Goal: Task Accomplishment & Management: Complete application form

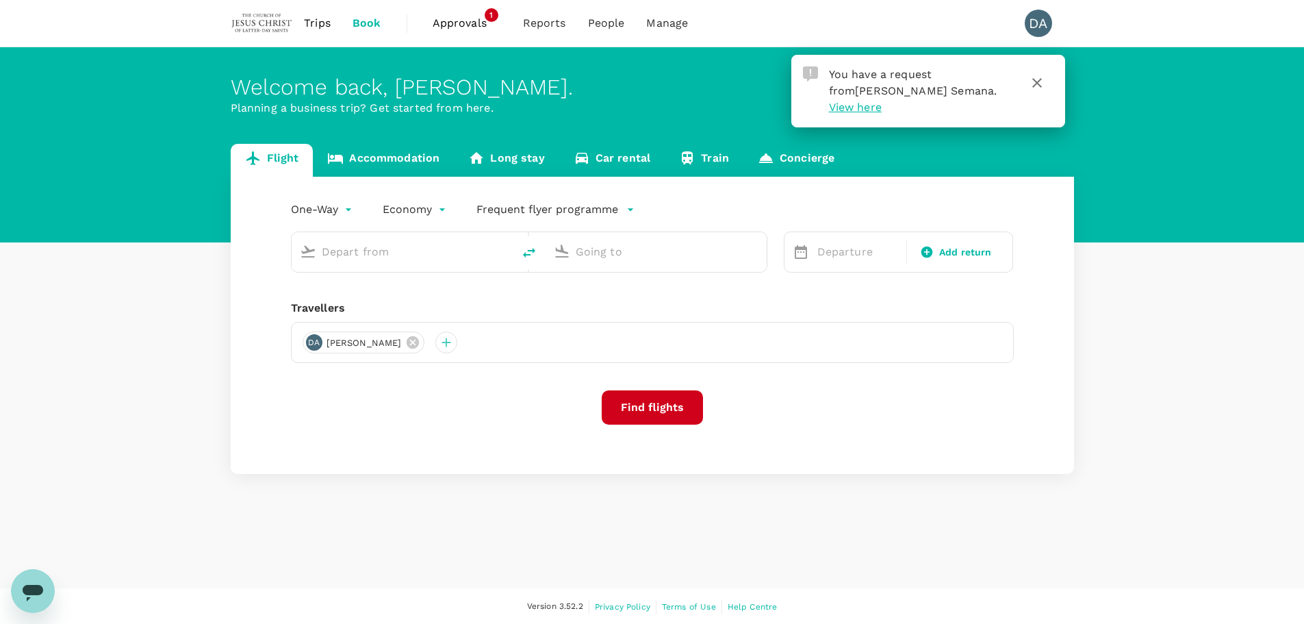
click at [459, 18] on span "Approvals" at bounding box center [467, 23] width 68 height 16
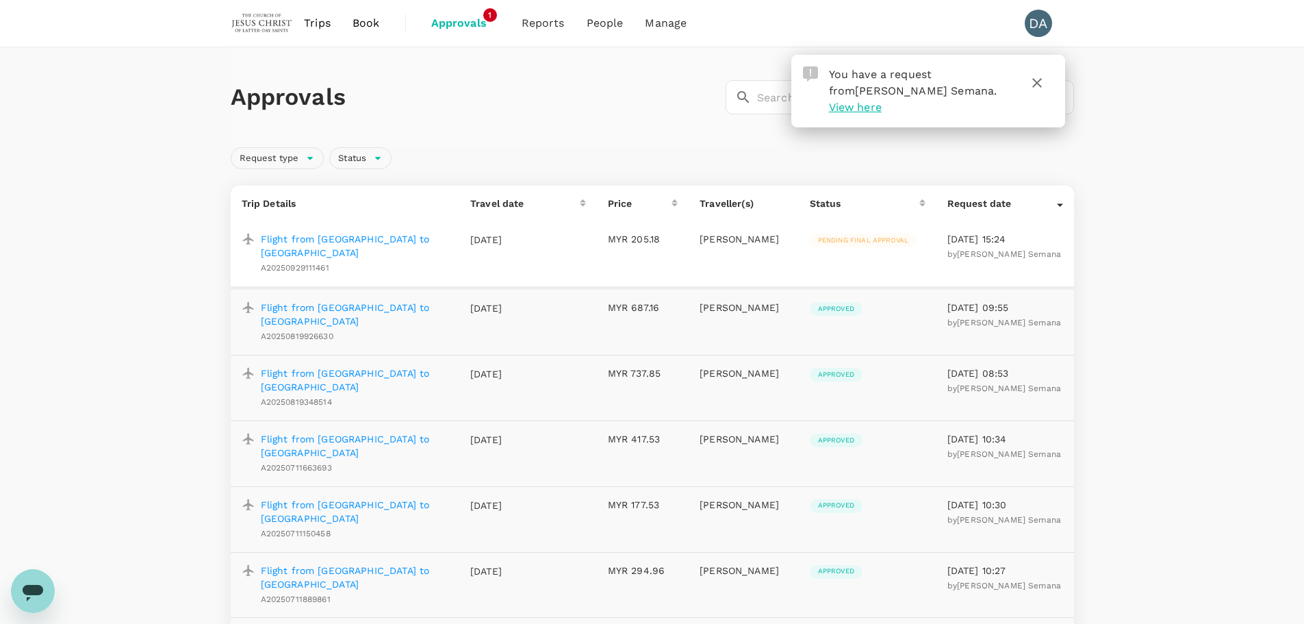
click at [357, 243] on p "Flight from Kuala Lumpur to Sibu" at bounding box center [355, 245] width 188 height 27
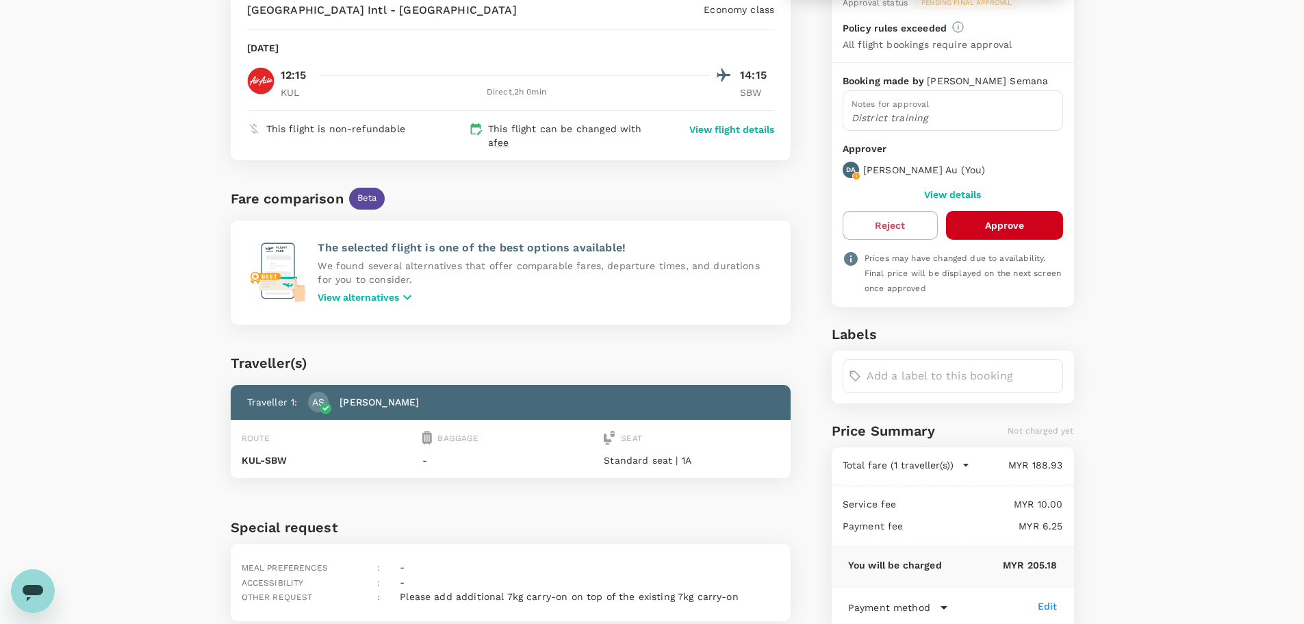
scroll to position [204, 0]
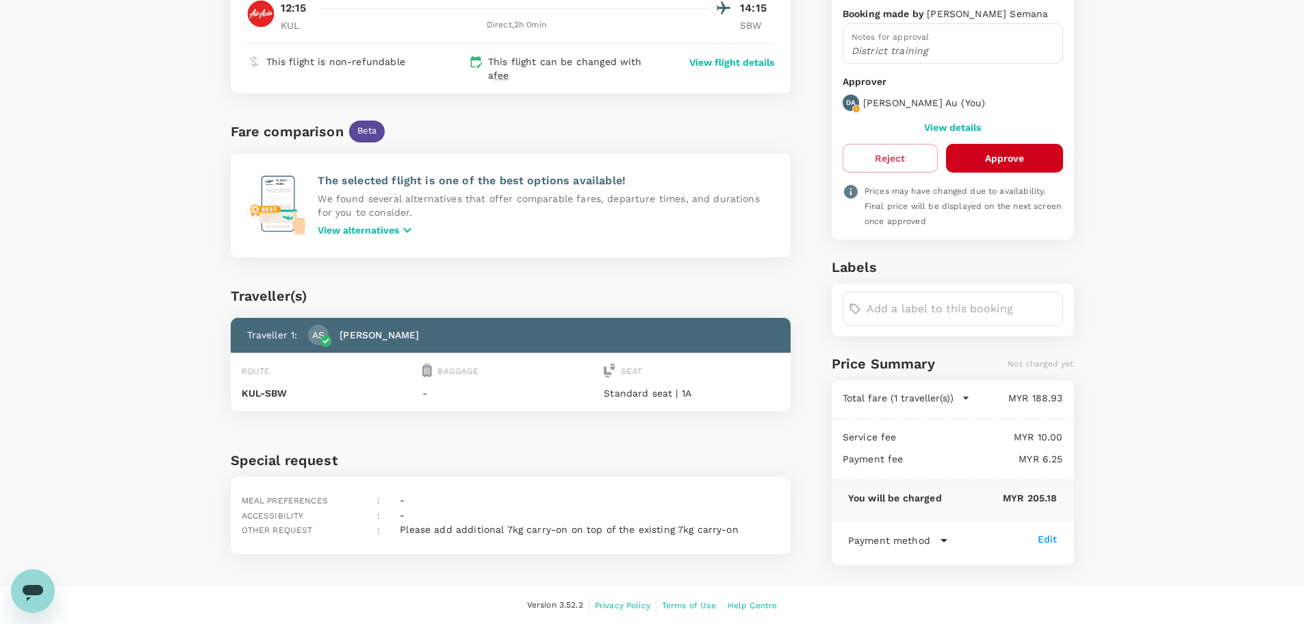
click at [1006, 153] on button "Approve" at bounding box center [1004, 158] width 117 height 29
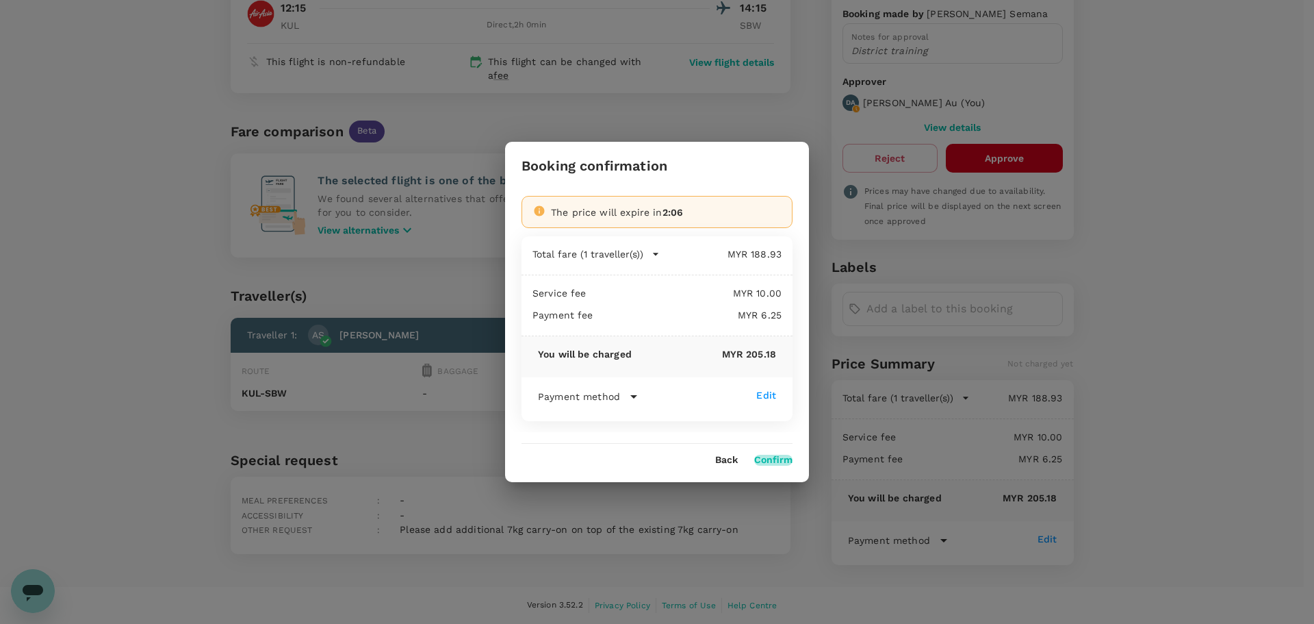
click at [781, 465] on button "Confirm" at bounding box center [773, 459] width 38 height 11
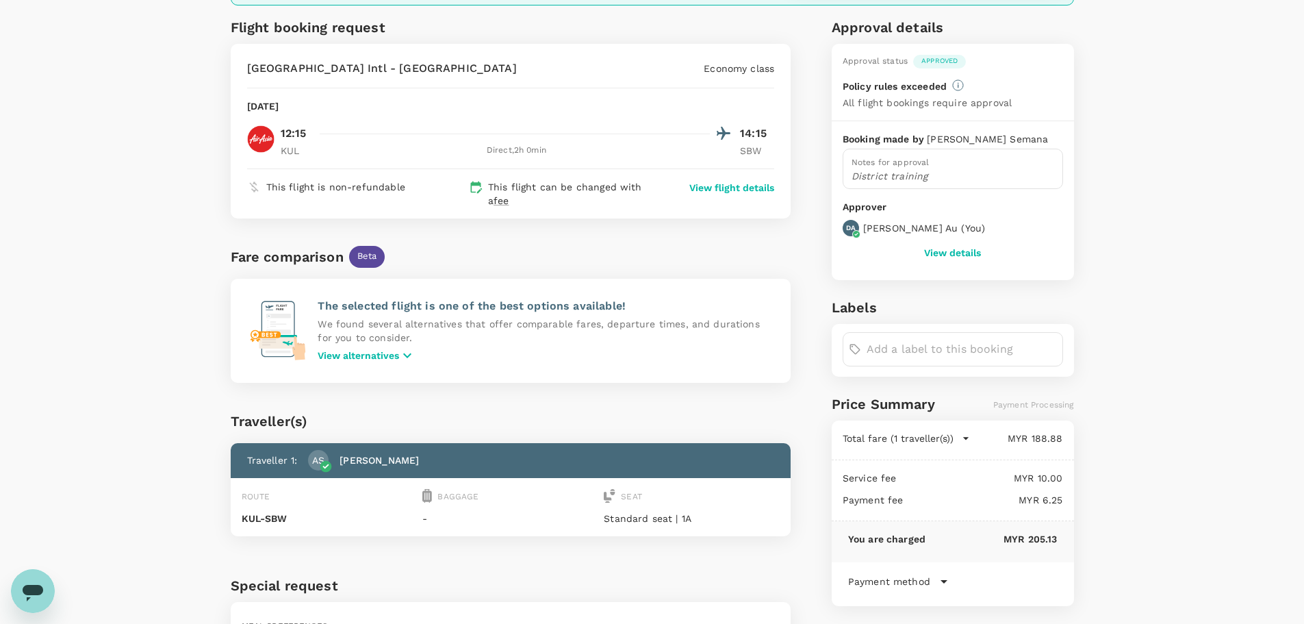
scroll to position [0, 0]
